Goal: Task Accomplishment & Management: Manage account settings

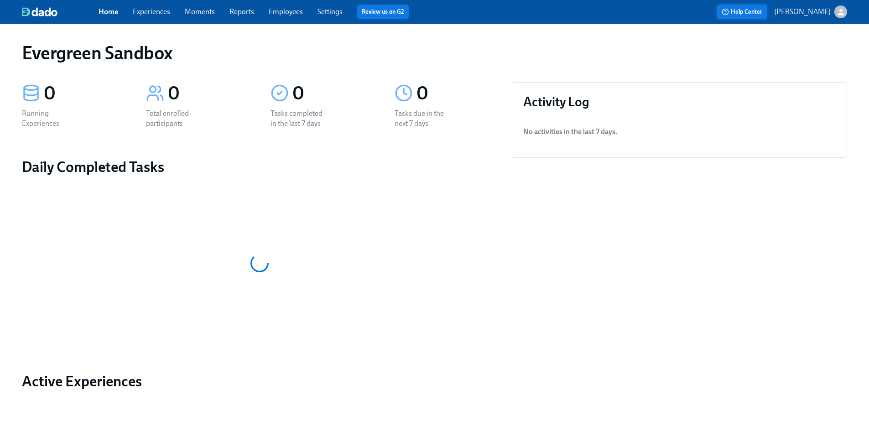
click at [749, 14] on span "Help Center" at bounding box center [742, 11] width 41 height 9
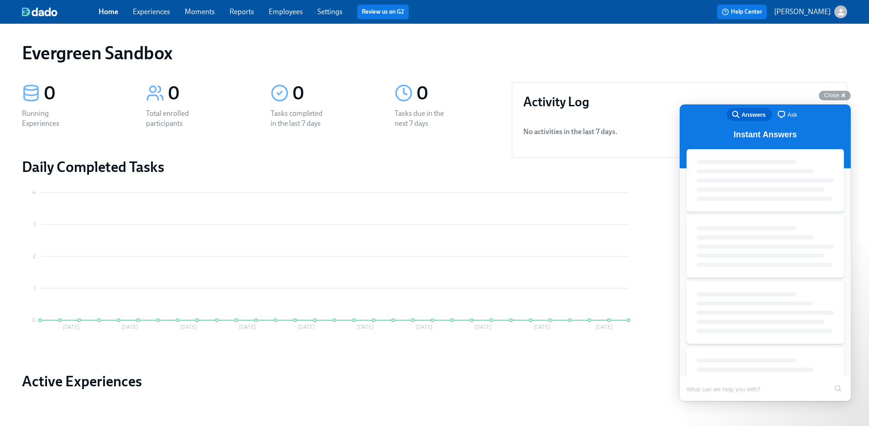
click at [798, 15] on p "[PERSON_NAME]" at bounding box center [802, 12] width 57 height 10
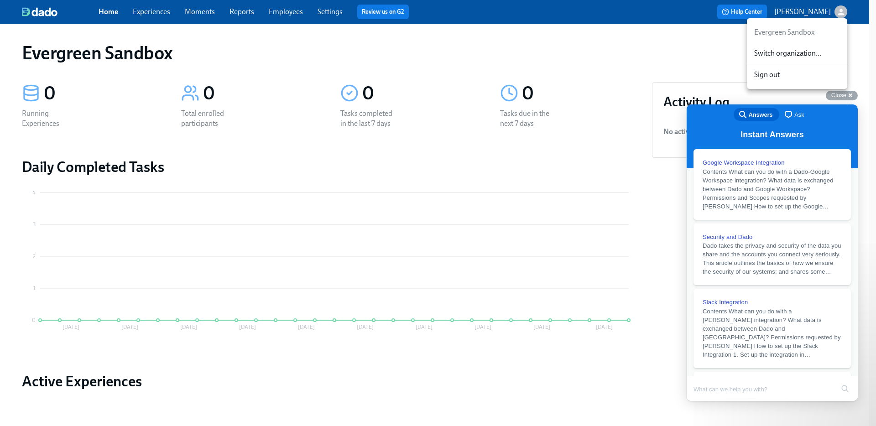
click at [795, 52] on span "Switch organization..." at bounding box center [797, 53] width 86 height 10
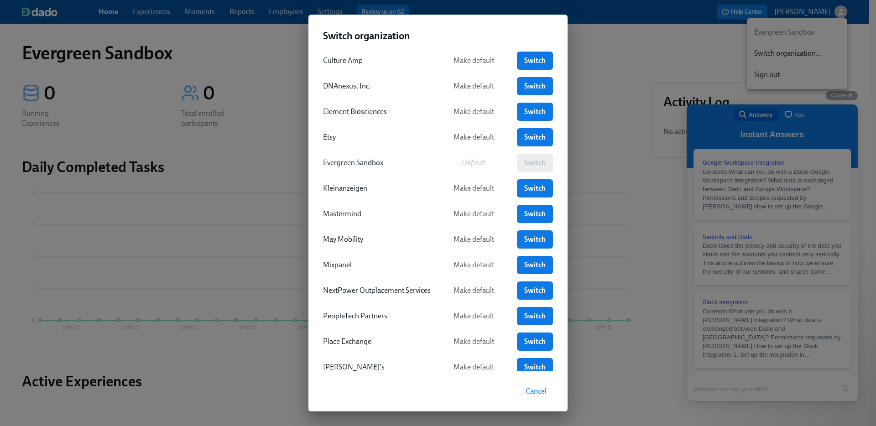
scroll to position [135, 0]
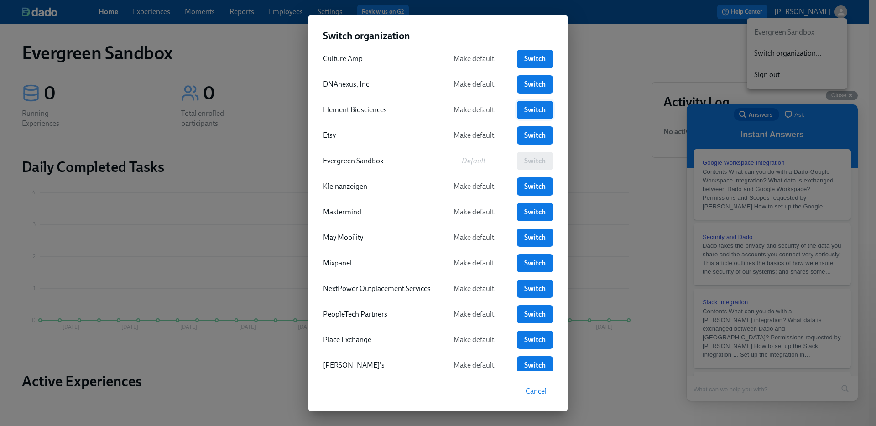
click at [536, 111] on span "Switch" at bounding box center [534, 109] width 23 height 9
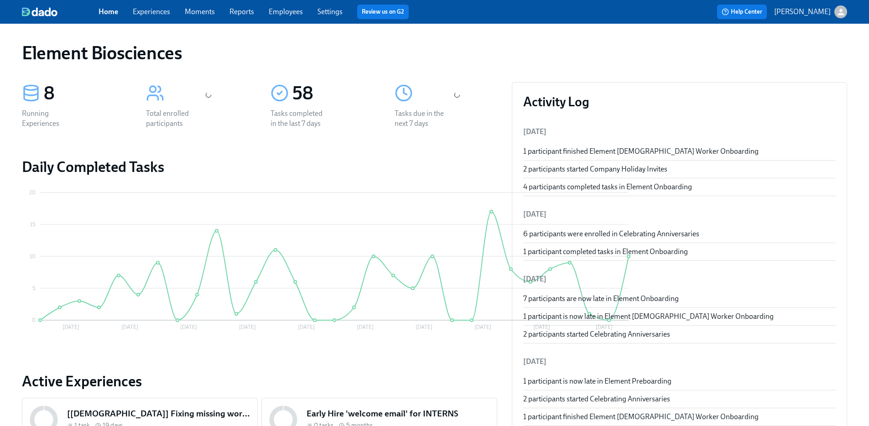
click at [155, 12] on link "Experiences" at bounding box center [151, 11] width 37 height 9
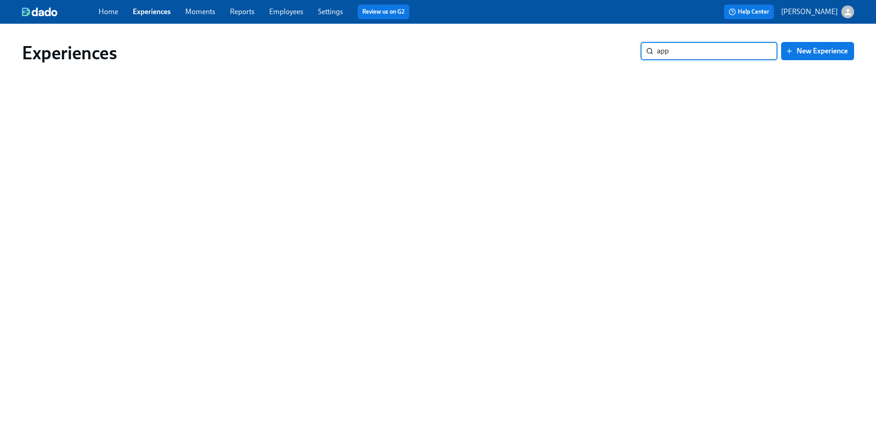
type input "app"
